Goal: Task Accomplishment & Management: Use online tool/utility

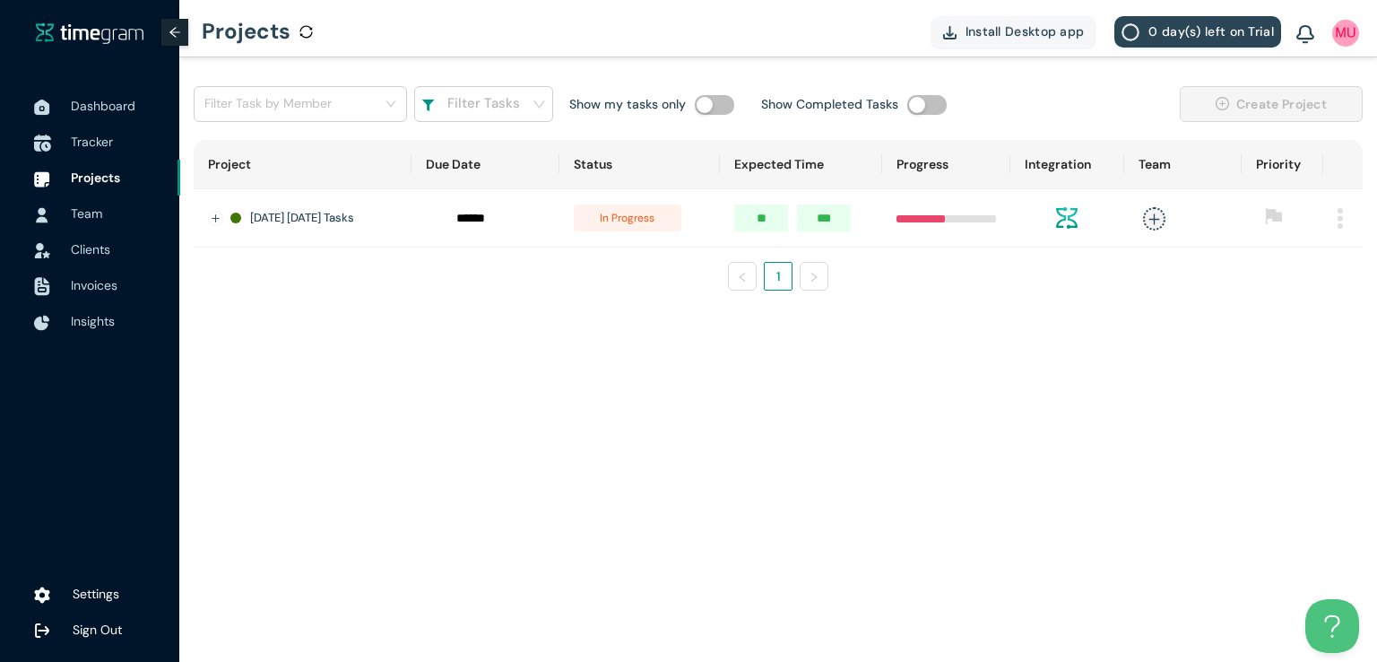
click at [91, 141] on span "Tracker" at bounding box center [92, 142] width 42 height 16
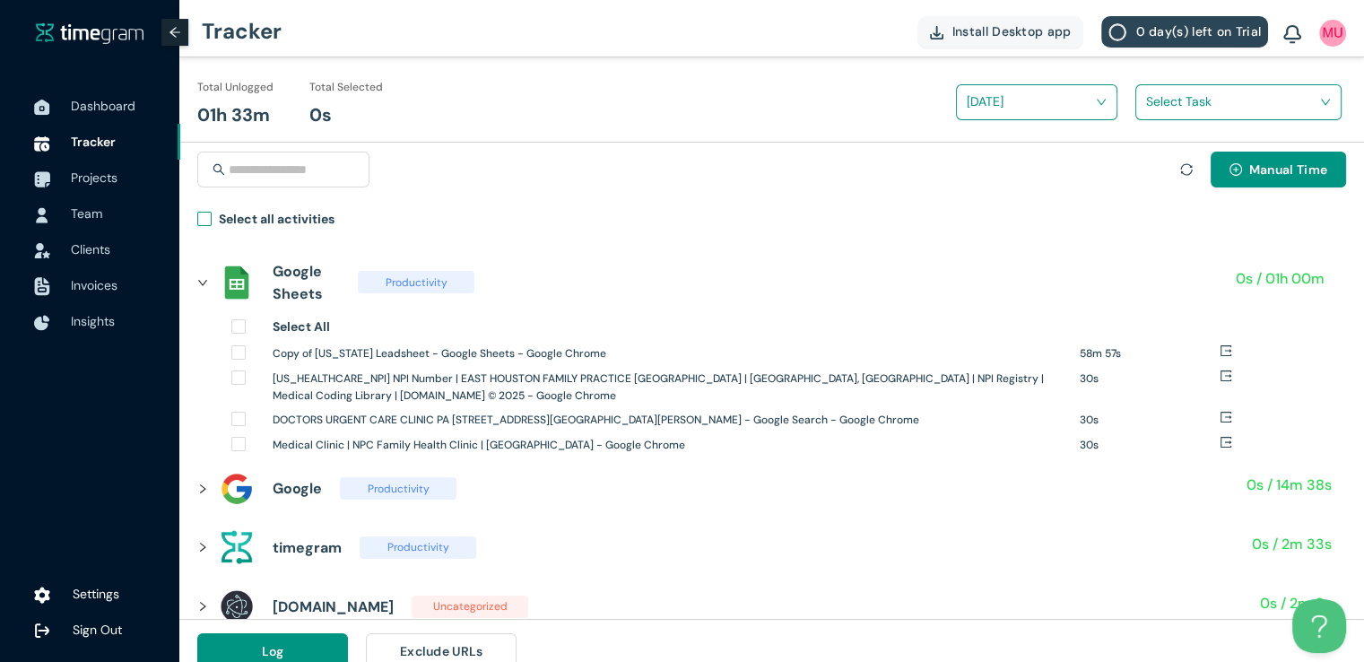
click at [227, 223] on h1 "Select all activities" at bounding box center [277, 219] width 116 height 20
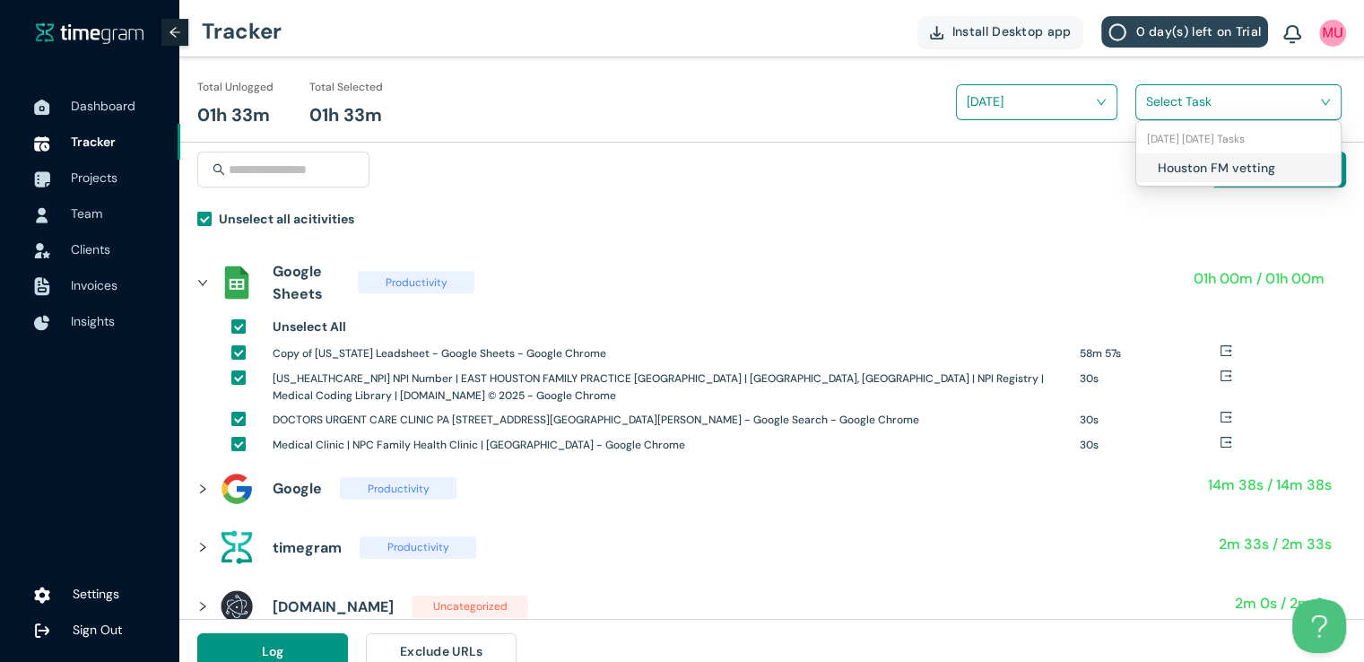
click at [1161, 108] on input "search" at bounding box center [1232, 101] width 172 height 27
click at [1155, 165] on div "Houston FM vetting" at bounding box center [1238, 167] width 204 height 29
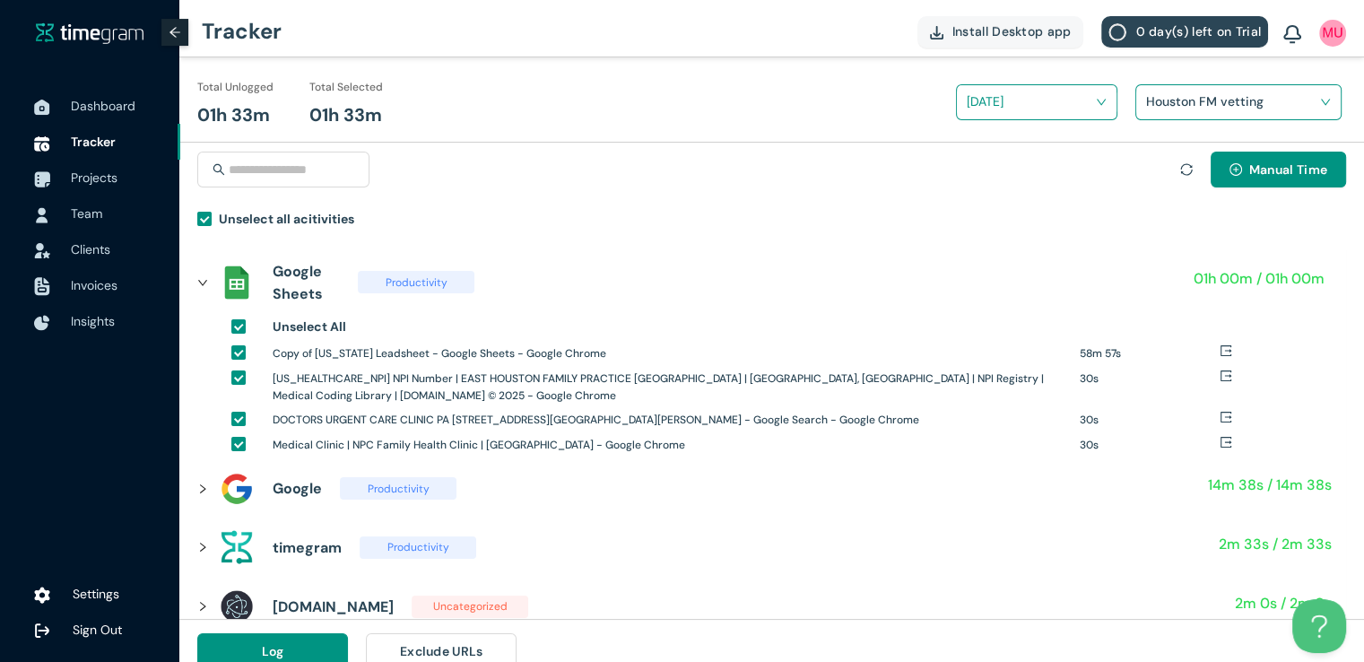
scroll to position [21, 0]
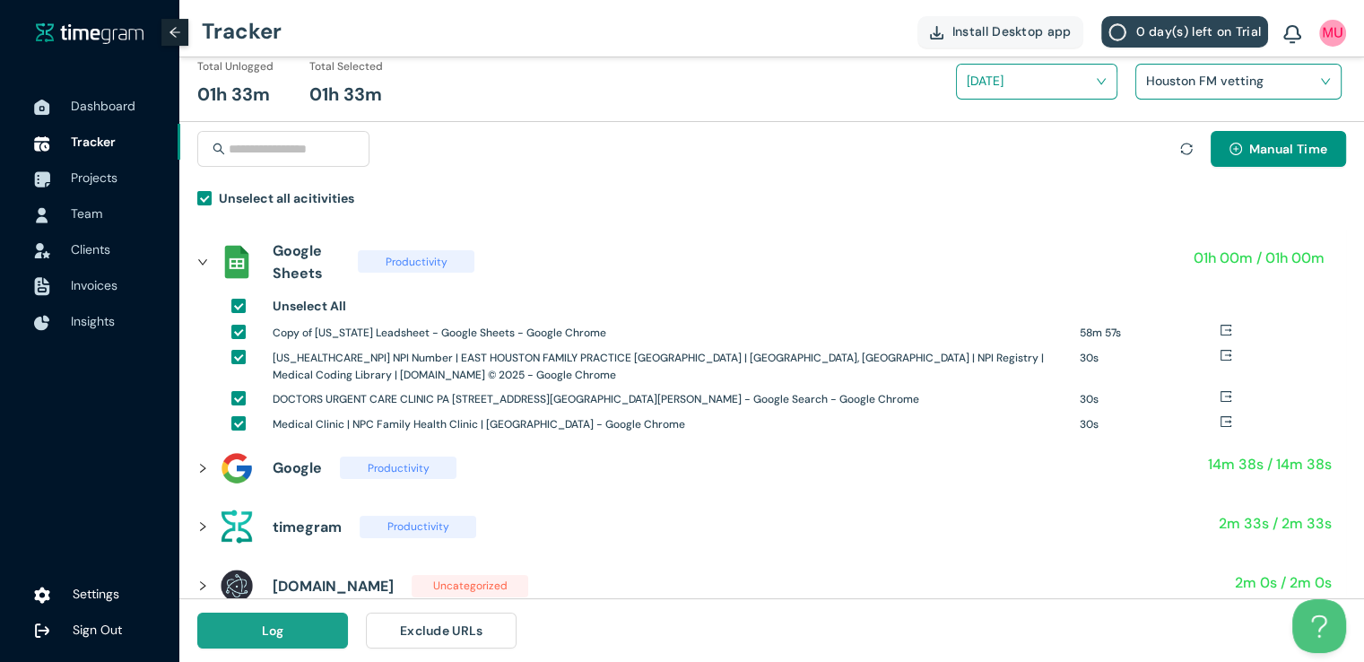
click at [292, 627] on button "Log" at bounding box center [272, 630] width 151 height 36
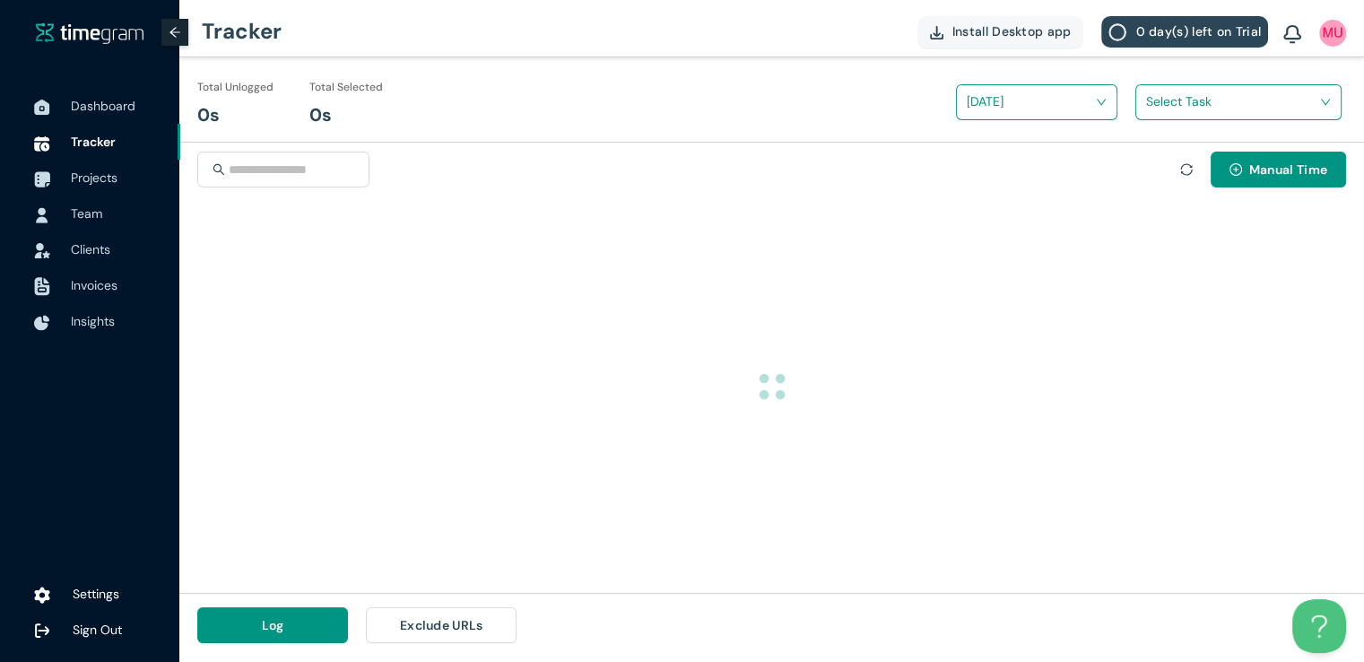
scroll to position [0, 0]
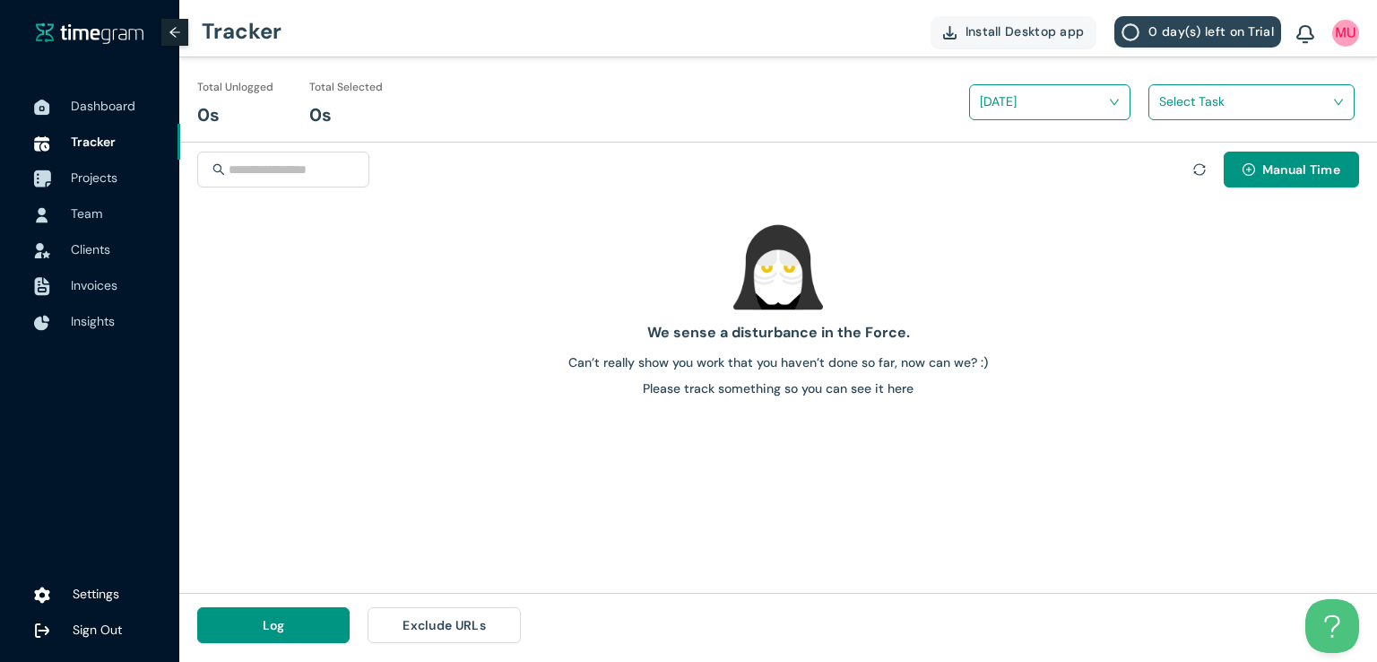
click at [90, 180] on span "Projects" at bounding box center [94, 177] width 47 height 16
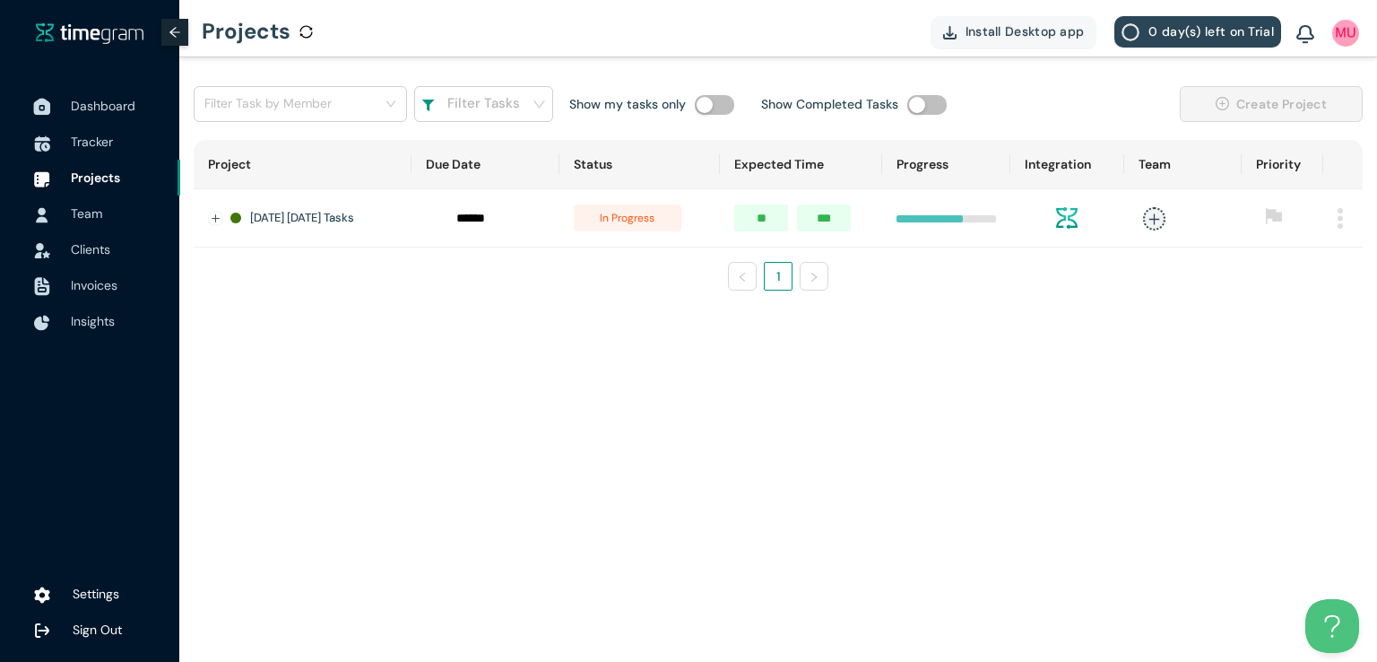
click at [101, 103] on span "Dashboard" at bounding box center [103, 106] width 65 height 16
